Goal: Information Seeking & Learning: Find specific fact

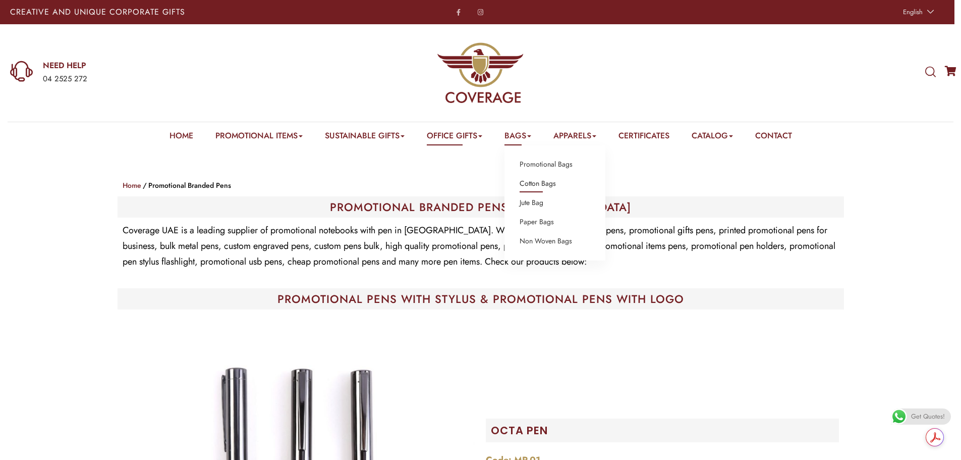
click at [537, 179] on link "Cotton Bags" at bounding box center [538, 183] width 36 height 13
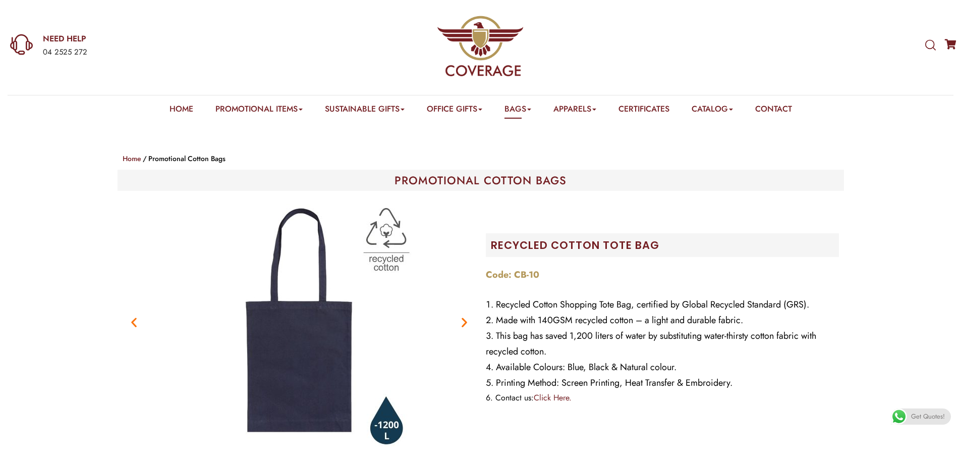
scroll to position [50, 0]
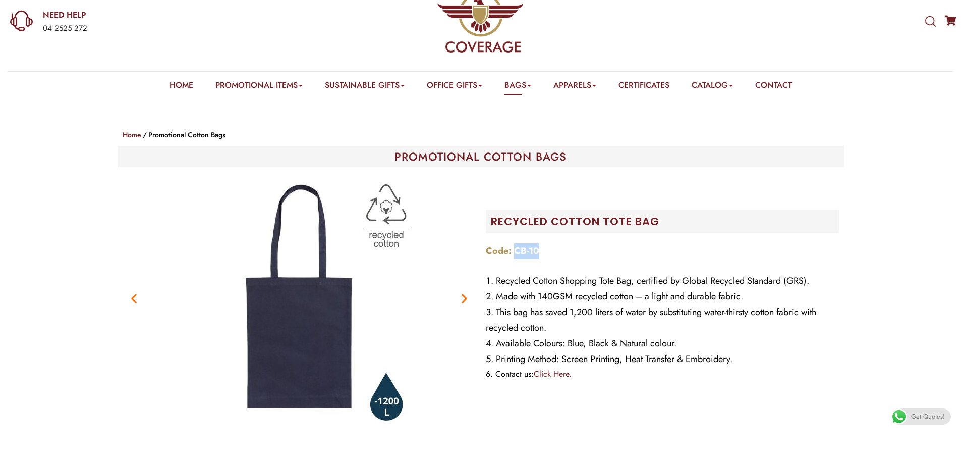
drag, startPoint x: 546, startPoint y: 248, endPoint x: 516, endPoint y: 250, distance: 30.9
click at [516, 250] on p "Code: CB-10" at bounding box center [662, 251] width 353 height 16
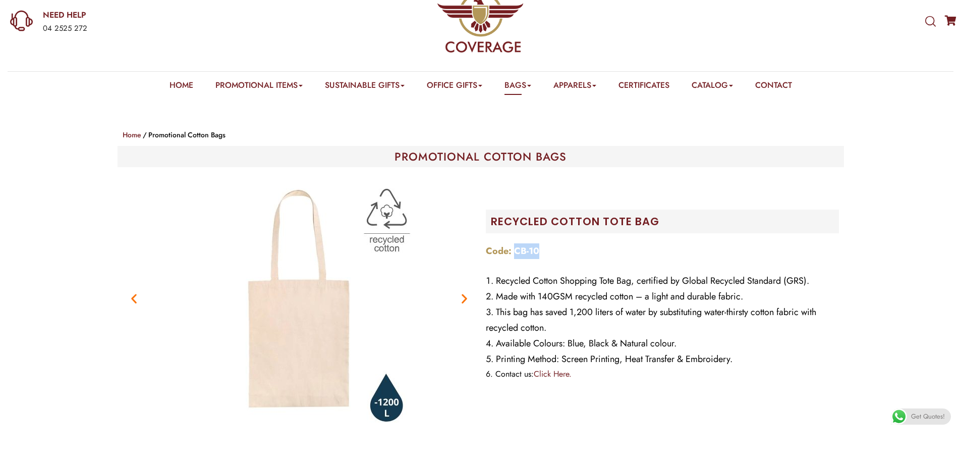
copy strong "CB-10"
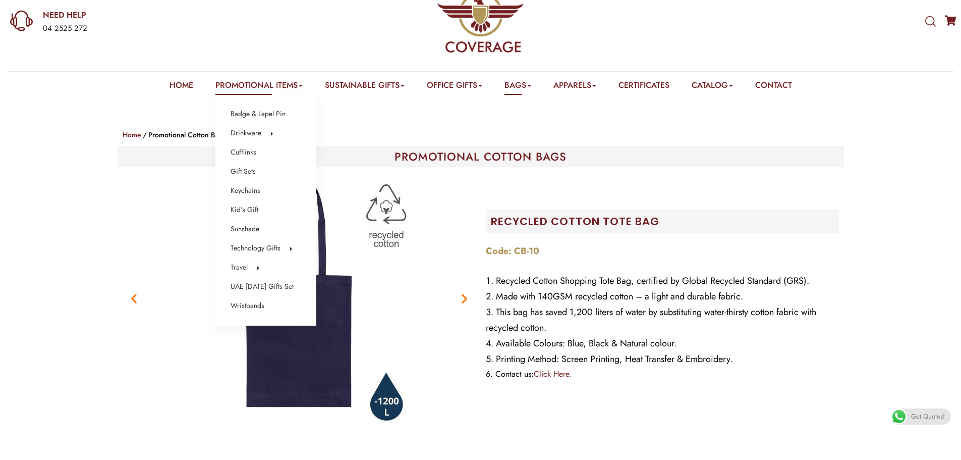
click at [252, 232] on li "Sunshade" at bounding box center [266, 229] width 71 height 13
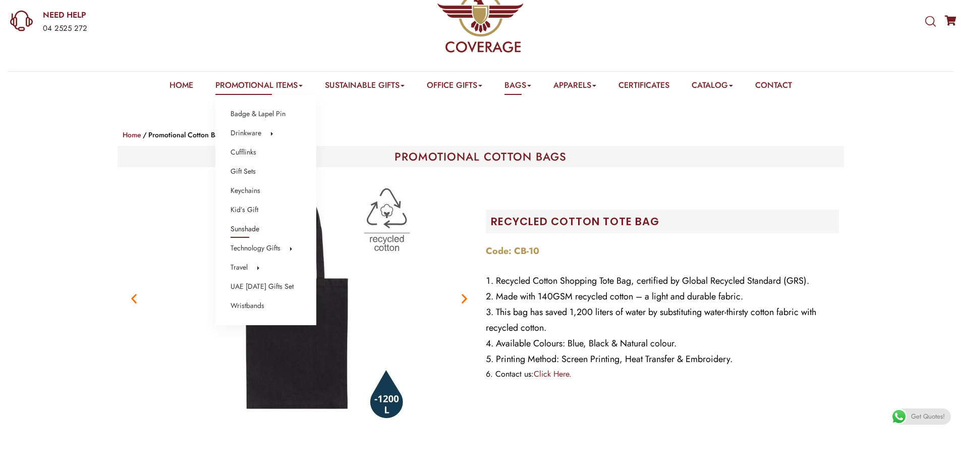
click at [242, 227] on link "Sunshade" at bounding box center [245, 229] width 29 height 13
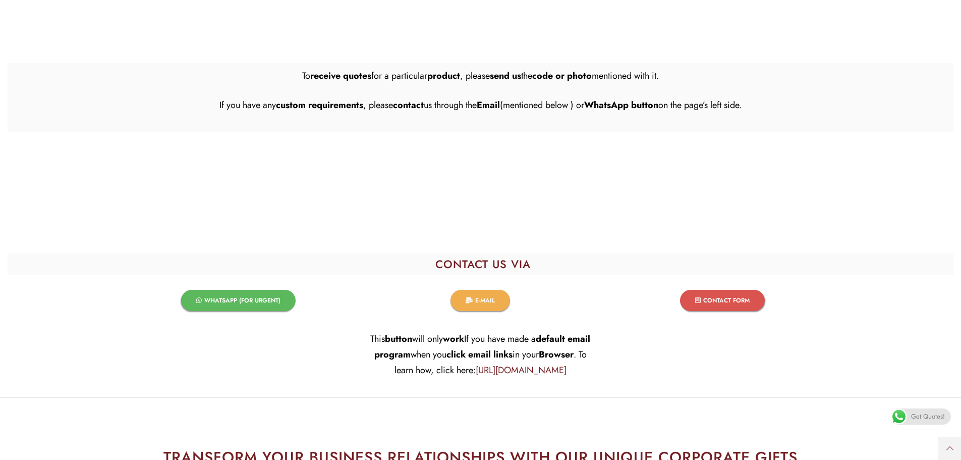
scroll to position [927, 0]
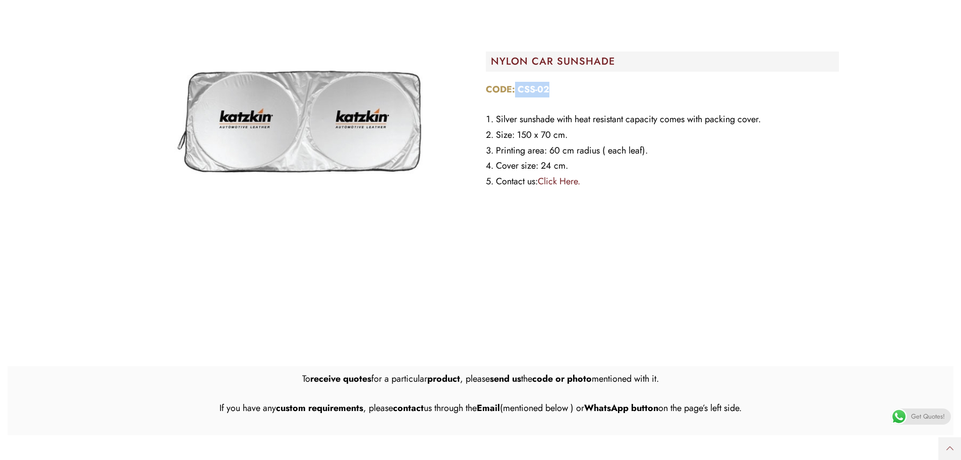
drag, startPoint x: 553, startPoint y: 90, endPoint x: 516, endPoint y: 90, distance: 37.3
click at [516, 90] on p "CODE: CSS-02" at bounding box center [662, 90] width 353 height 16
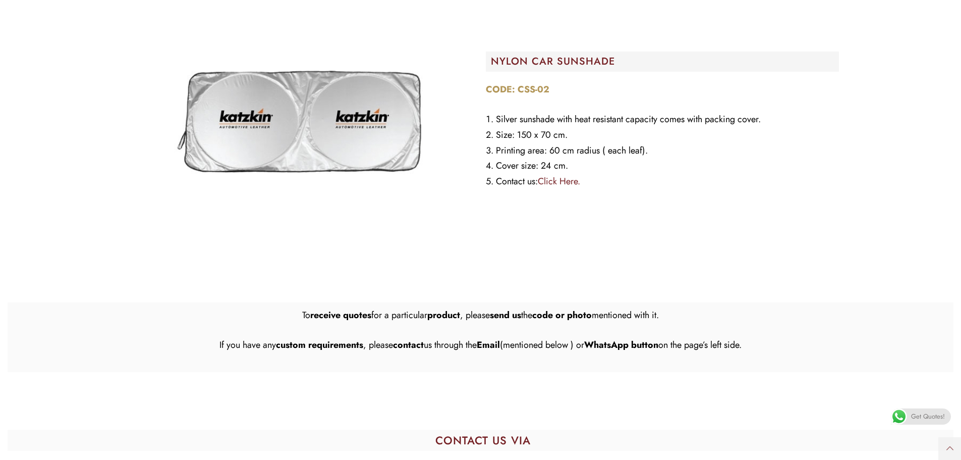
drag, startPoint x: 528, startPoint y: 98, endPoint x: 556, endPoint y: 87, distance: 29.2
click at [556, 87] on p "CODE: CSS-02" at bounding box center [662, 90] width 353 height 16
drag, startPoint x: 535, startPoint y: 88, endPoint x: 518, endPoint y: 88, distance: 16.7
click at [518, 88] on p "CODE: CSS-02" at bounding box center [662, 90] width 353 height 16
copy strong "CSS-02"
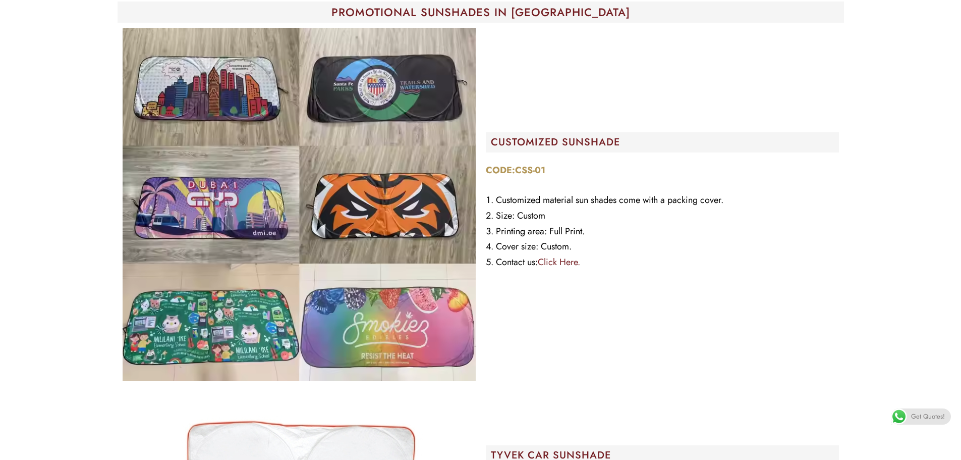
scroll to position [0, 0]
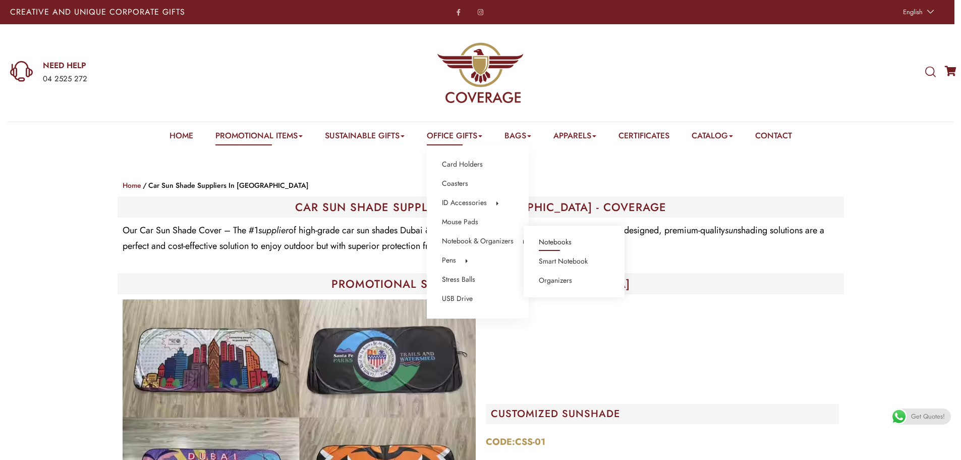
click at [565, 241] on link "Notebooks" at bounding box center [555, 242] width 33 height 13
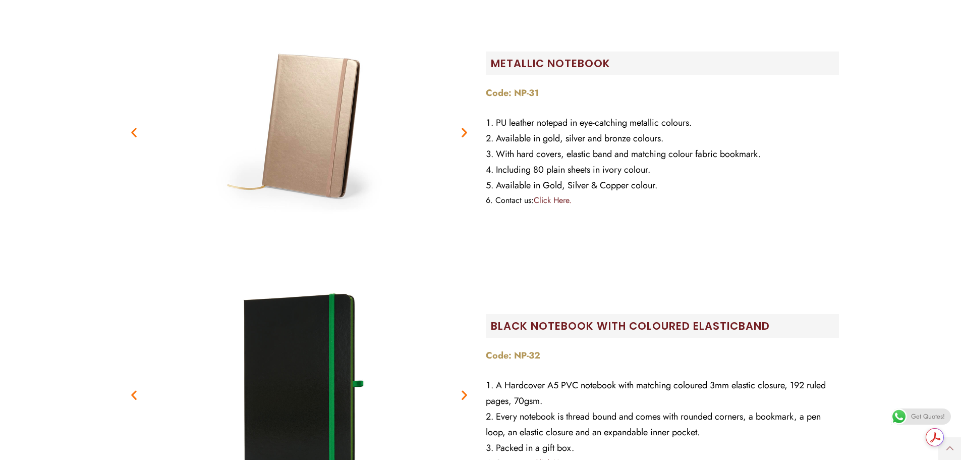
scroll to position [5450, 0]
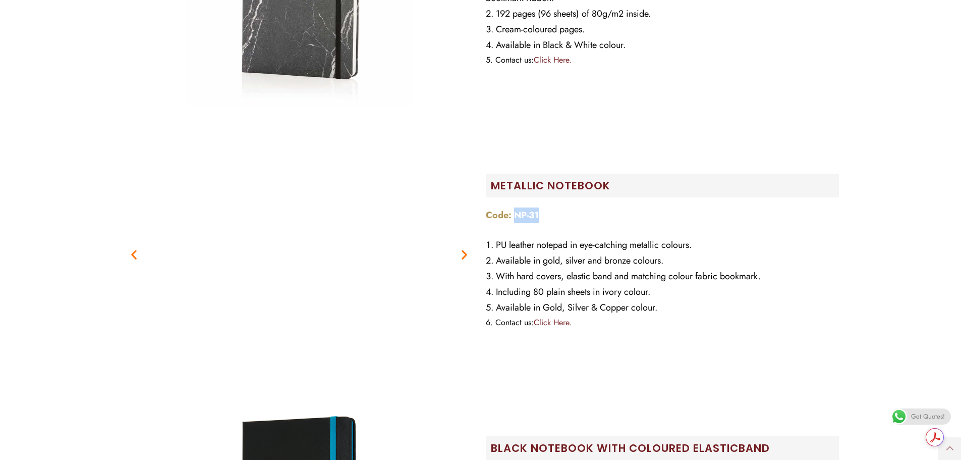
drag, startPoint x: 541, startPoint y: 214, endPoint x: 514, endPoint y: 215, distance: 27.3
click at [514, 215] on p "Code: NP-31" at bounding box center [662, 215] width 353 height 16
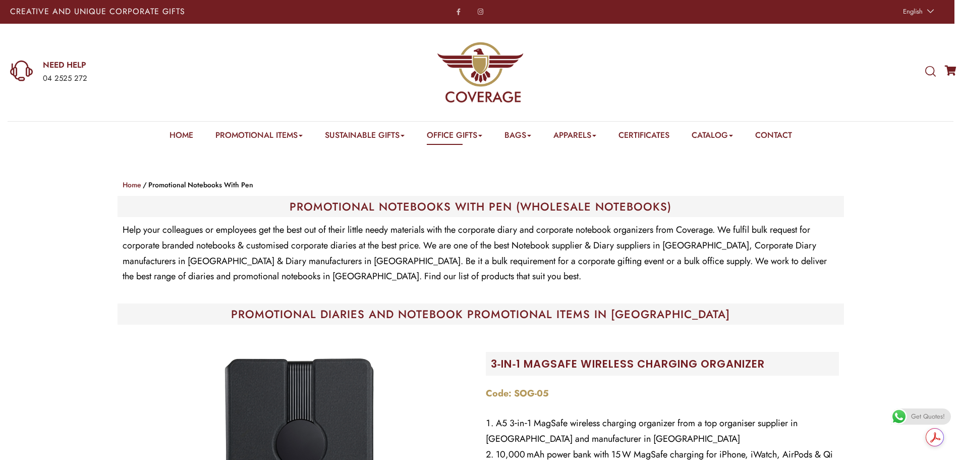
scroll to position [0, 0]
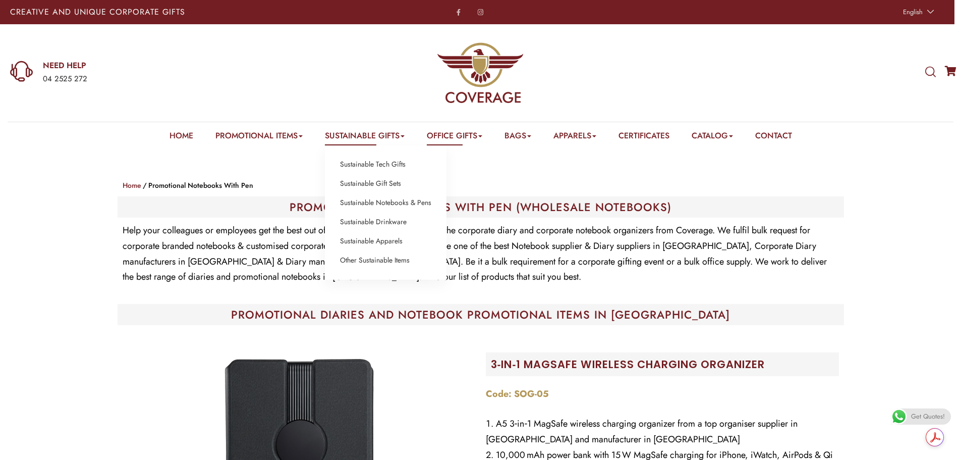
click at [371, 137] on link "Sustainable Gifts" at bounding box center [365, 138] width 80 height 16
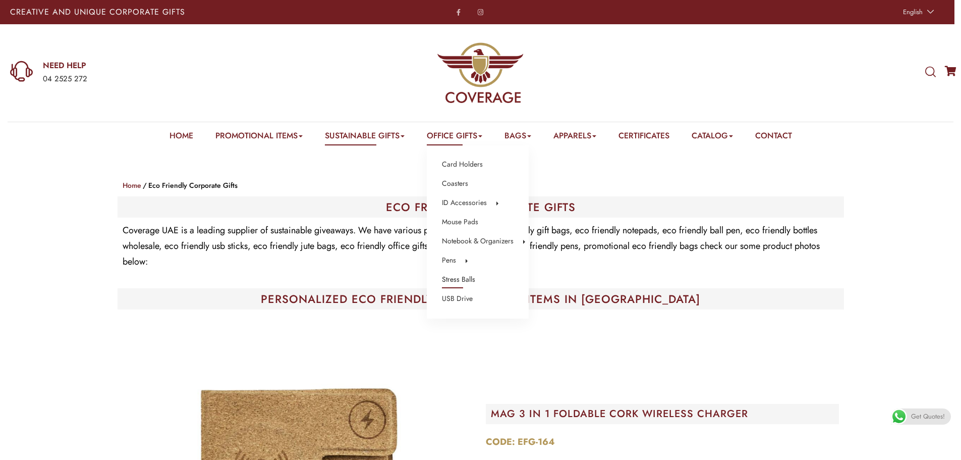
click at [464, 276] on link "Stress Balls" at bounding box center [458, 279] width 33 height 13
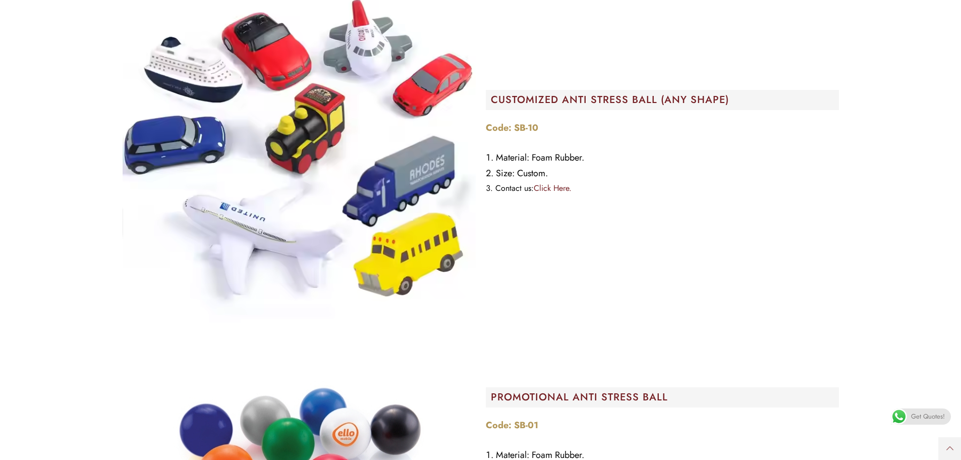
scroll to position [505, 0]
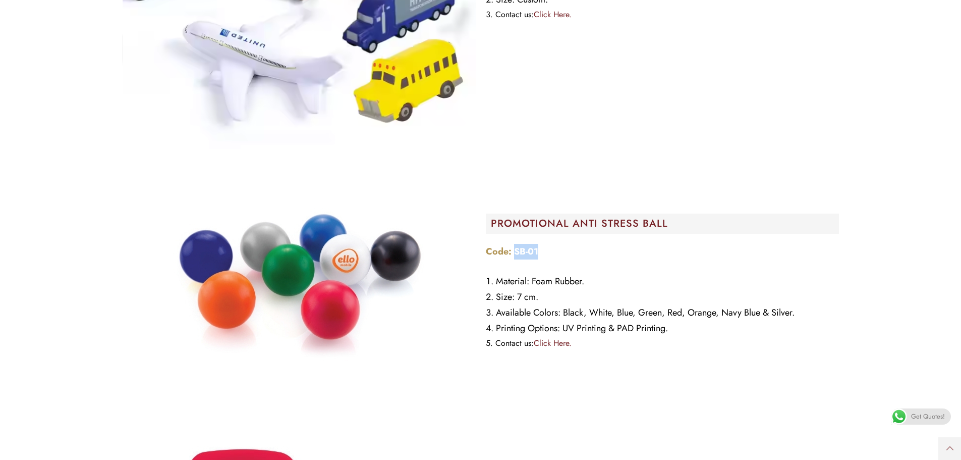
drag, startPoint x: 541, startPoint y: 247, endPoint x: 516, endPoint y: 251, distance: 25.6
click at [516, 251] on p "Code: SB-01" at bounding box center [662, 252] width 353 height 16
copy strong "SB-01"
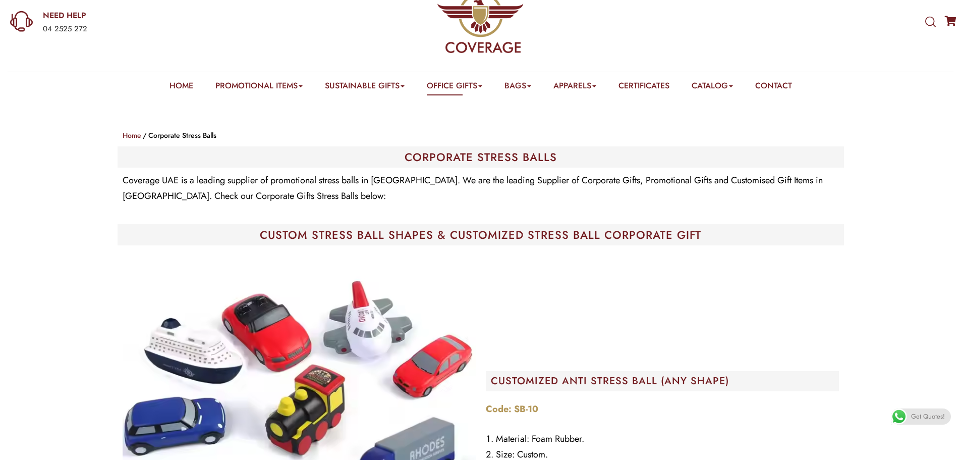
scroll to position [0, 0]
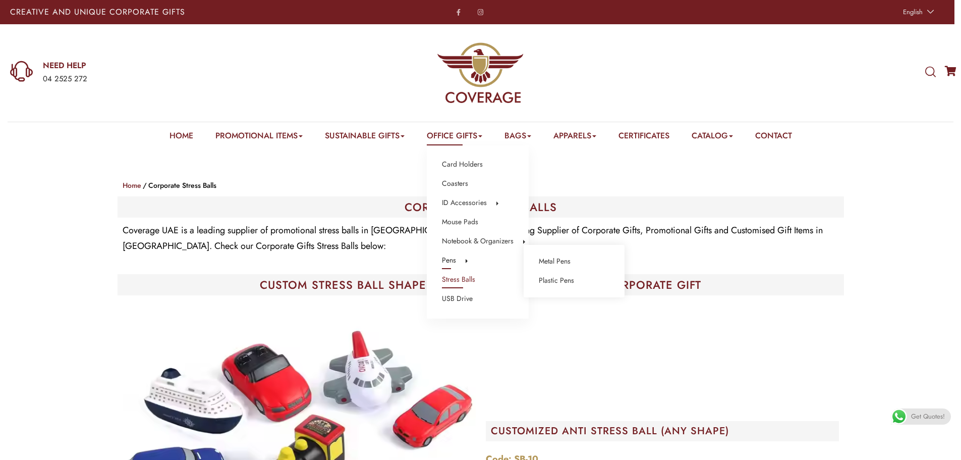
click at [466, 259] on b at bounding box center [467, 261] width 2 height 4
click at [556, 279] on link "Plastic Pens" at bounding box center [556, 280] width 35 height 13
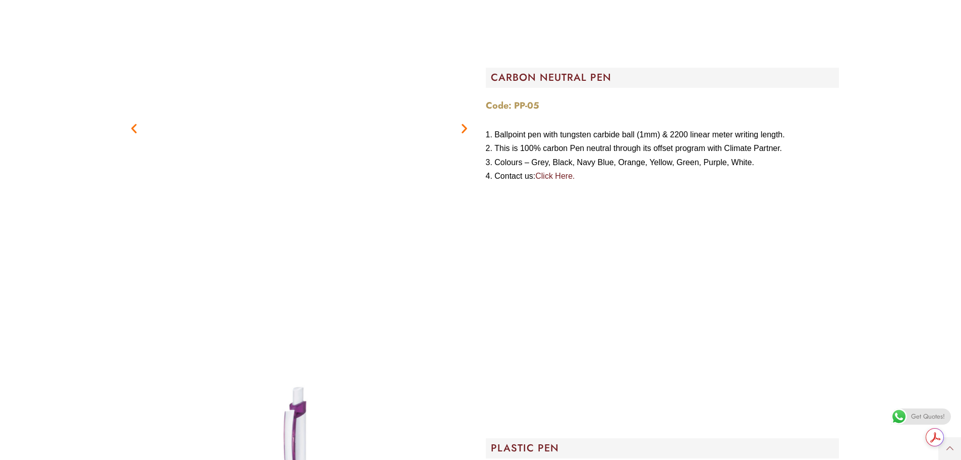
scroll to position [1716, 0]
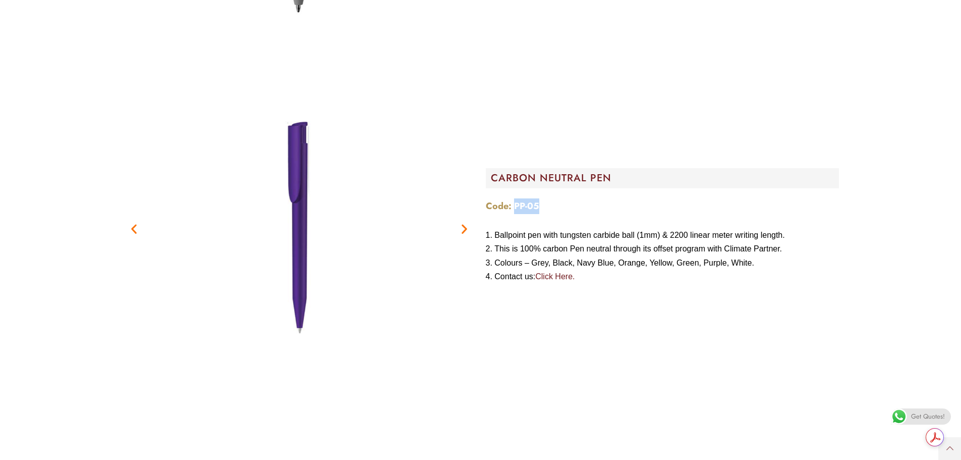
drag, startPoint x: 544, startPoint y: 208, endPoint x: 515, endPoint y: 205, distance: 29.4
click at [515, 205] on p "Code: PP-05" at bounding box center [662, 206] width 353 height 16
copy strong "PP-05"
click at [467, 228] on icon "Next slide" at bounding box center [464, 229] width 13 height 13
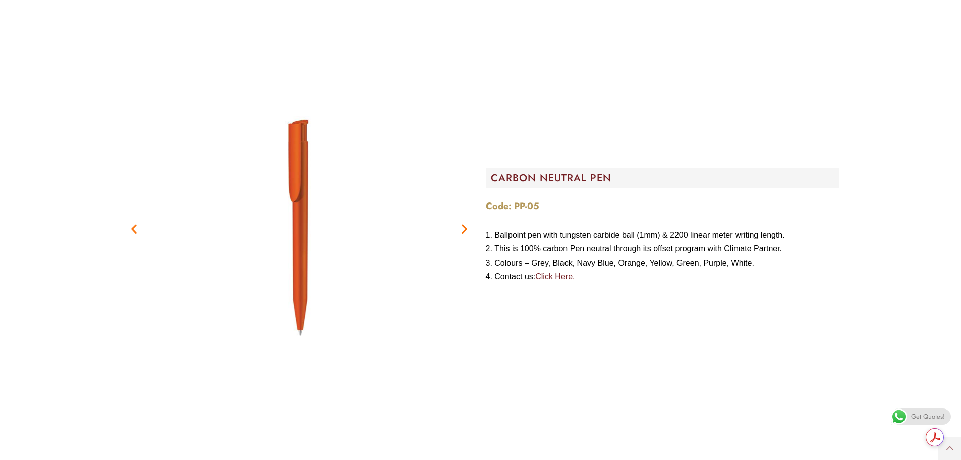
click at [466, 228] on icon "Next slide" at bounding box center [464, 229] width 13 height 13
click at [465, 228] on icon "Next slide" at bounding box center [464, 229] width 13 height 13
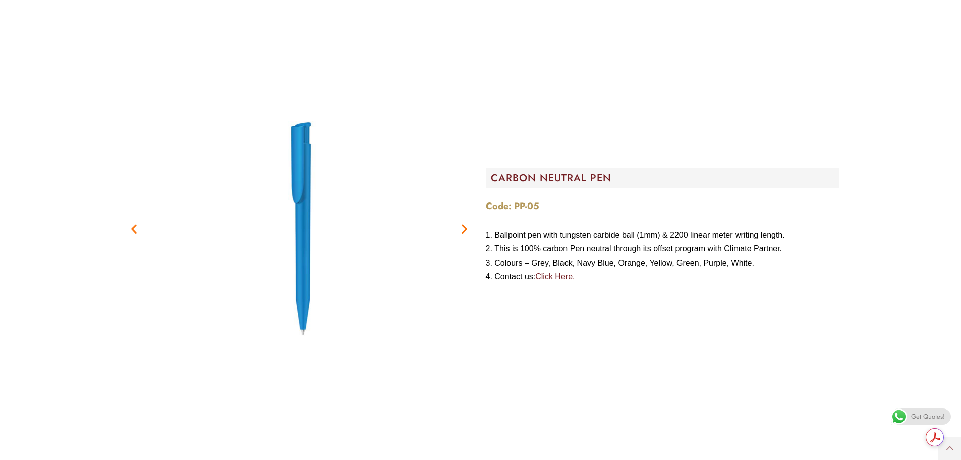
click at [465, 228] on icon "Next slide" at bounding box center [464, 229] width 13 height 13
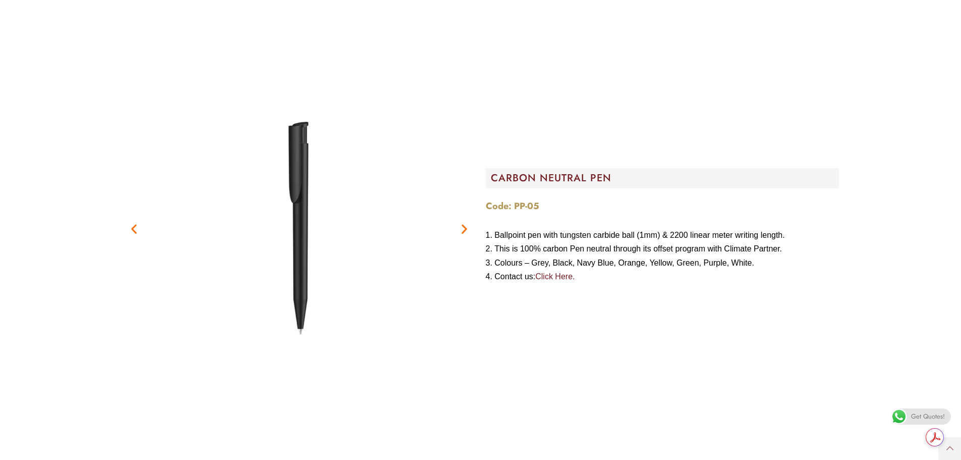
click at [465, 228] on icon "Next slide" at bounding box center [464, 229] width 13 height 13
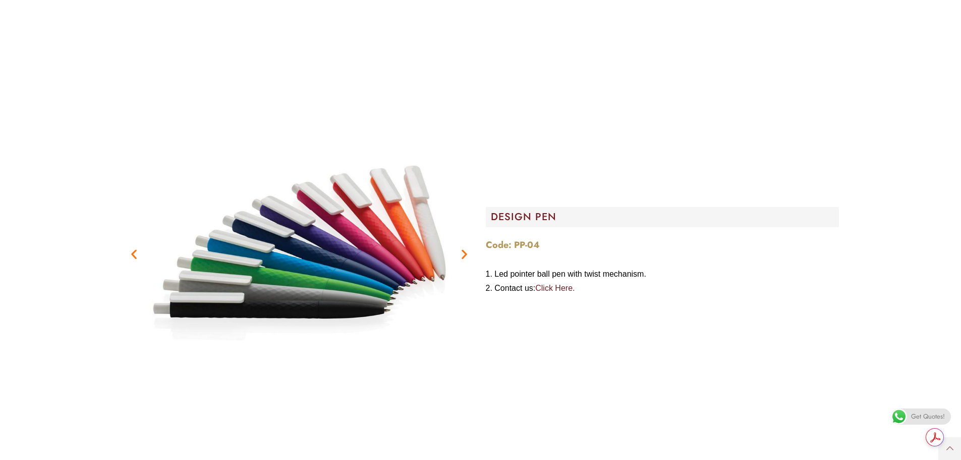
scroll to position [1312, 0]
